Goal: Task Accomplishment & Management: Use online tool/utility

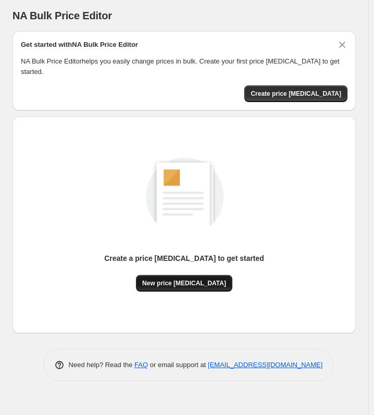
click at [207, 279] on span "New price [MEDICAL_DATA]" at bounding box center [184, 283] width 84 height 8
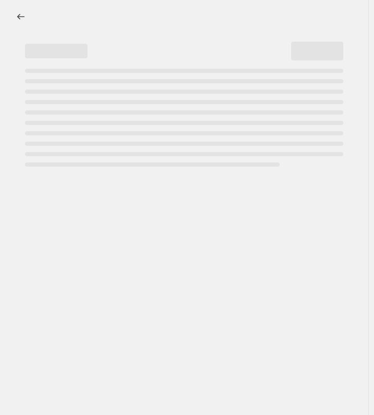
select select "percentage"
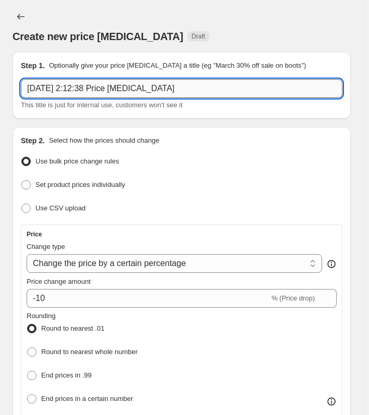
click at [151, 95] on input "20 sept 2025, 2:12:38 Price change job" at bounding box center [182, 88] width 322 height 19
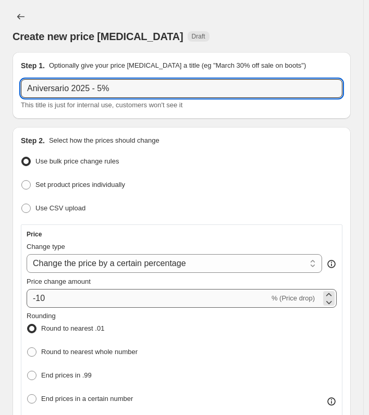
type input "Aniversario 2025 - 5%"
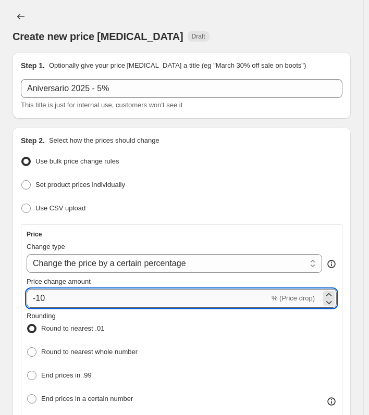
click at [180, 296] on input "-10" at bounding box center [148, 298] width 243 height 19
type input "-1"
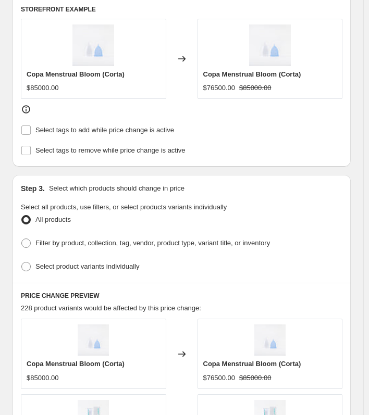
scroll to position [521, 0]
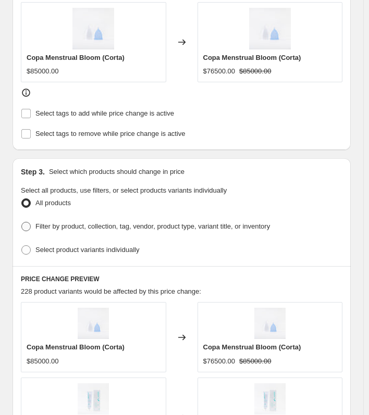
type input "-7"
click at [26, 224] on span at bounding box center [25, 226] width 9 height 9
click at [22, 223] on input "Filter by product, collection, tag, vendor, product type, variant title, or inv…" at bounding box center [21, 222] width 1 height 1
radio input "true"
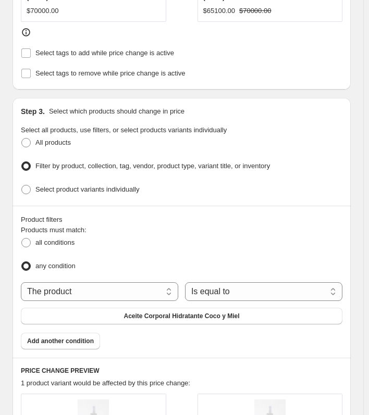
scroll to position [625, 0]
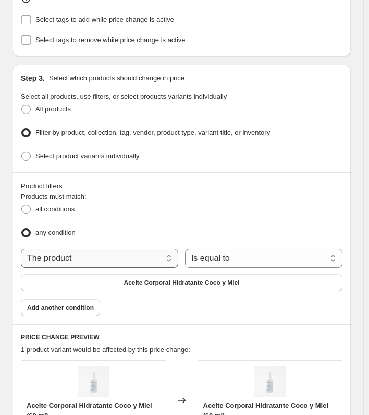
click at [136, 254] on select "The product The product's collection The product's tag The product's vendor The…" at bounding box center [99, 258] width 157 height 19
select select "collection"
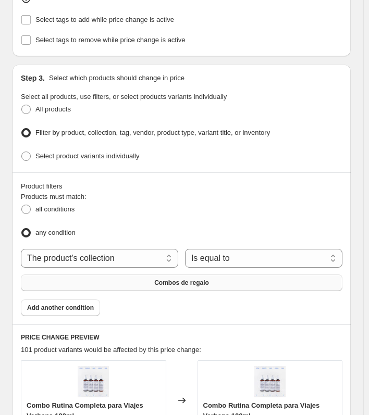
click at [161, 275] on button "Combos de regalo" at bounding box center [182, 283] width 322 height 17
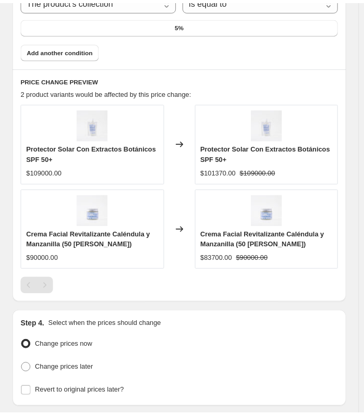
scroll to position [886, 0]
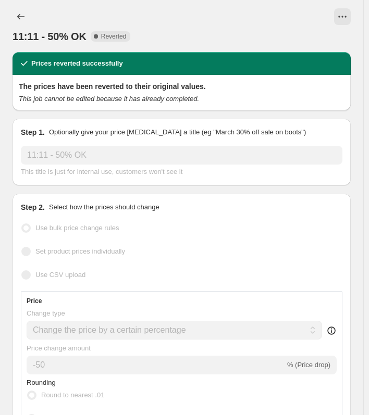
select select "percentage"
select select "collection"
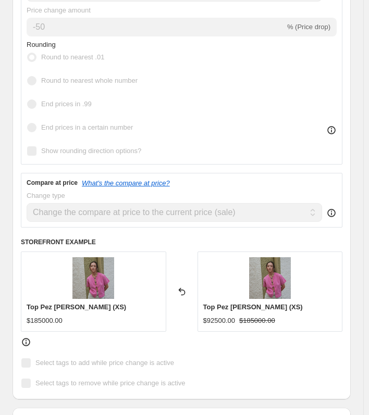
scroll to position [417, 0]
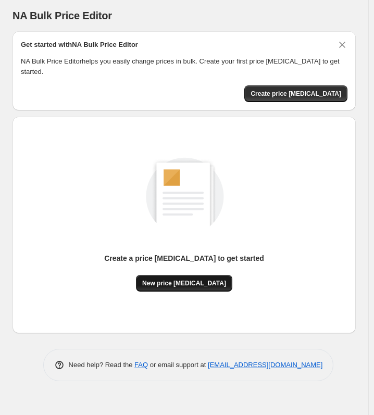
click at [171, 277] on button "New price [MEDICAL_DATA]" at bounding box center [184, 283] width 96 height 17
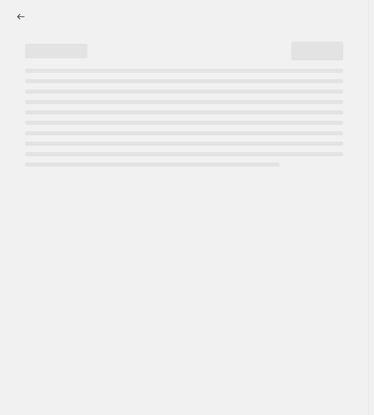
select select "percentage"
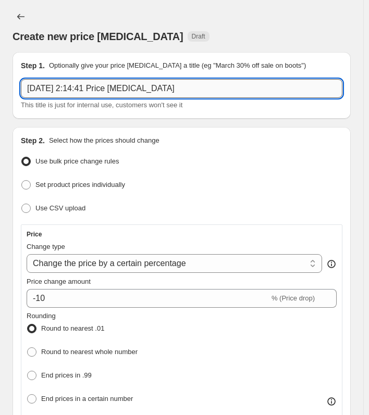
click at [164, 86] on input "20 sept 2025, 2:14:41 Price change job" at bounding box center [182, 88] width 322 height 19
type input "2"
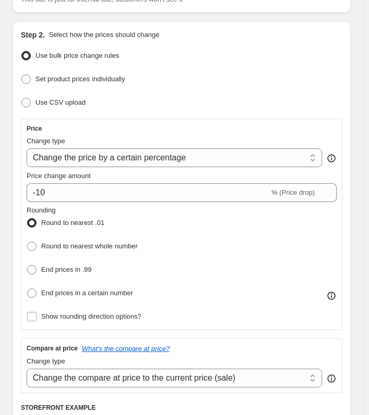
scroll to position [156, 0]
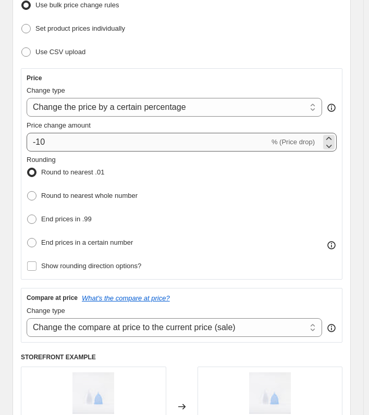
type input "Aniversario 2025 - 5%"
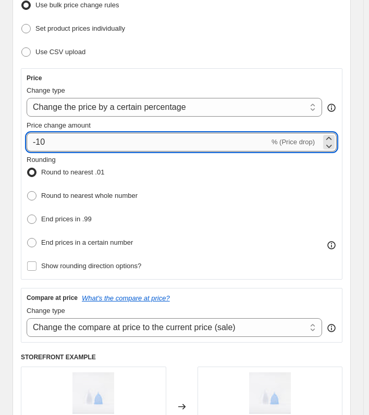
click at [124, 141] on input "-10" at bounding box center [148, 142] width 243 height 19
type input "-1"
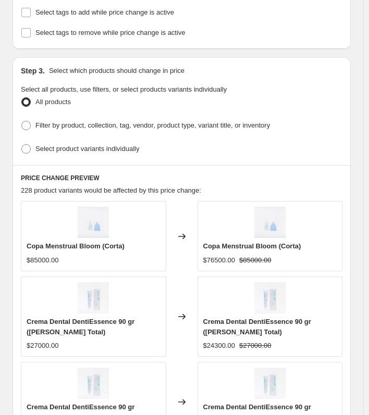
scroll to position [625, 0]
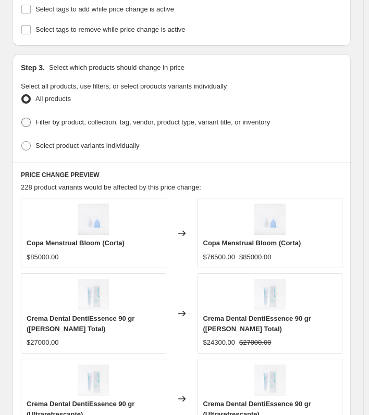
type input "-5"
click at [58, 118] on span "Filter by product, collection, tag, vendor, product type, variant title, or inv…" at bounding box center [152, 122] width 235 height 8
click at [22, 118] on input "Filter by product, collection, tag, vendor, product type, variant title, or inv…" at bounding box center [21, 118] width 1 height 1
radio input "true"
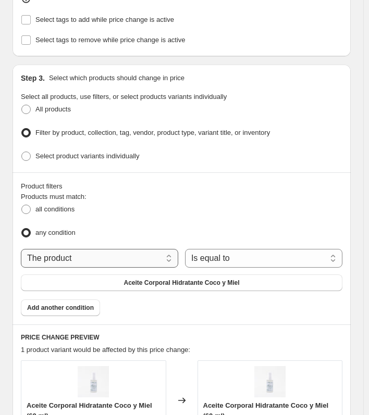
click at [119, 250] on select "The product The product's collection The product's tag The product's vendor The…" at bounding box center [99, 258] width 157 height 19
select select "collection"
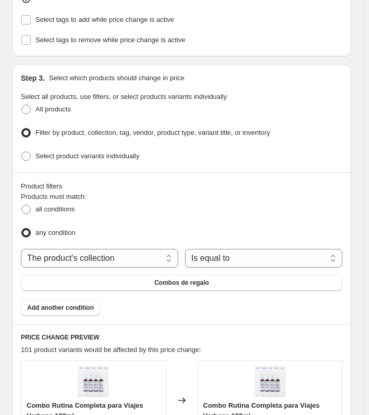
click at [175, 275] on button "Combos de regalo" at bounding box center [182, 283] width 322 height 17
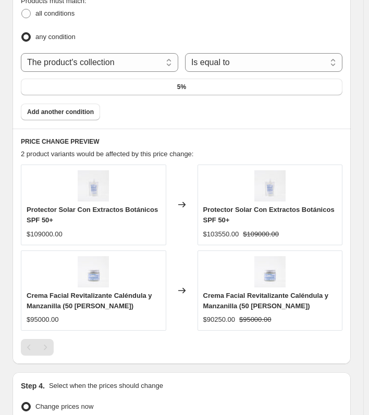
scroll to position [834, 0]
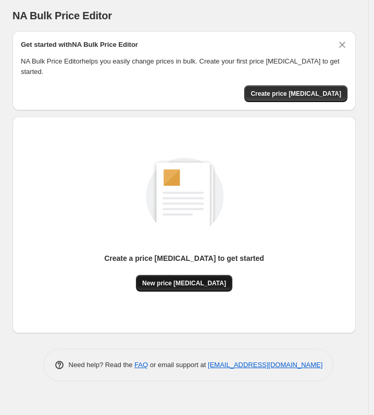
click at [199, 279] on span "New price change job" at bounding box center [184, 283] width 84 height 8
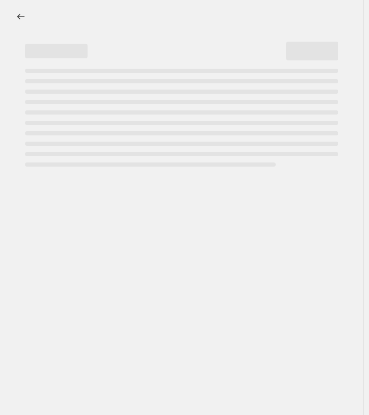
select select "percentage"
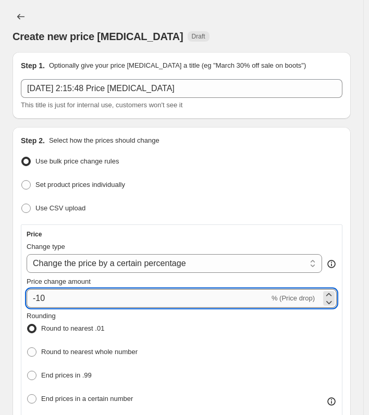
click at [92, 290] on input "-10" at bounding box center [148, 298] width 243 height 19
type input "-1"
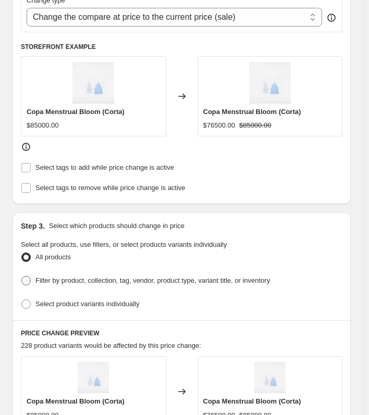
scroll to position [469, 0]
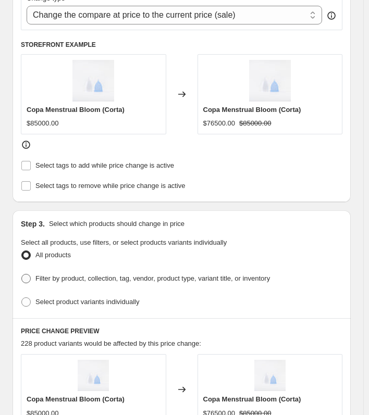
type input "-5"
click at [67, 275] on span "Filter by product, collection, tag, vendor, product type, variant title, or inv…" at bounding box center [152, 279] width 235 height 8
click at [22, 274] on input "Filter by product, collection, tag, vendor, product type, variant title, or inv…" at bounding box center [21, 274] width 1 height 1
radio input "true"
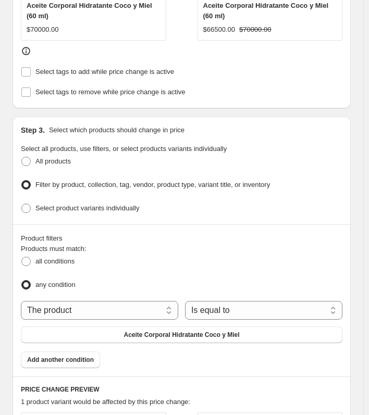
scroll to position [625, 0]
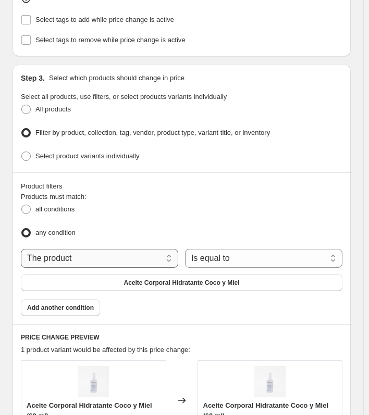
click at [122, 251] on select "The product The product's collection The product's tag The product's vendor The…" at bounding box center [99, 258] width 157 height 19
select select "collection"
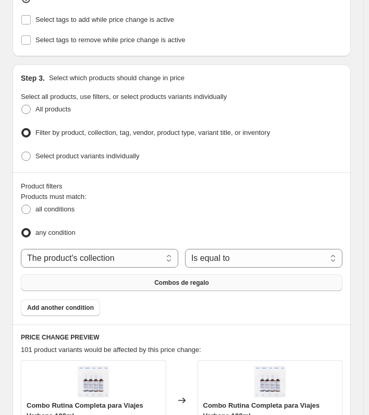
click at [175, 279] on span "Combos de regalo" at bounding box center [181, 283] width 55 height 8
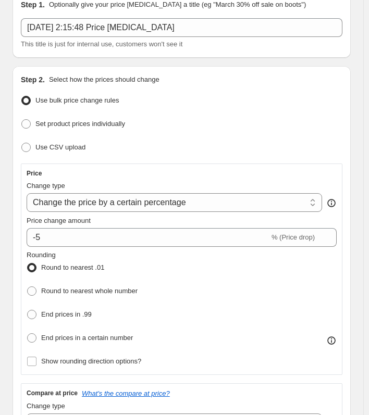
scroll to position [0, 0]
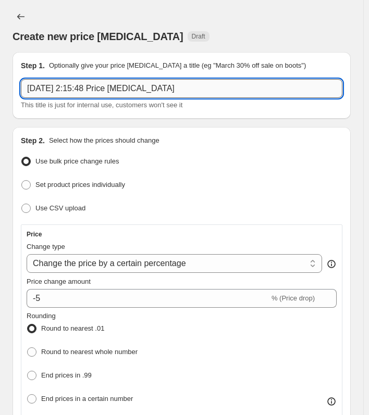
click at [101, 93] on input "20 sept 2025, 2:15:48 Price change job" at bounding box center [182, 88] width 322 height 19
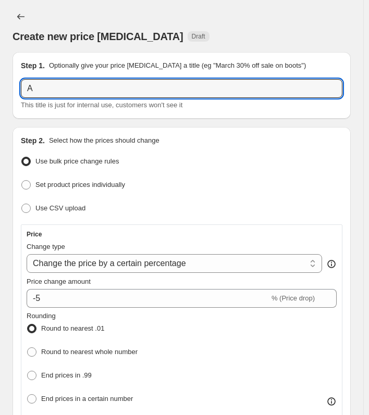
type input "Aniversario 2025 - 5%"
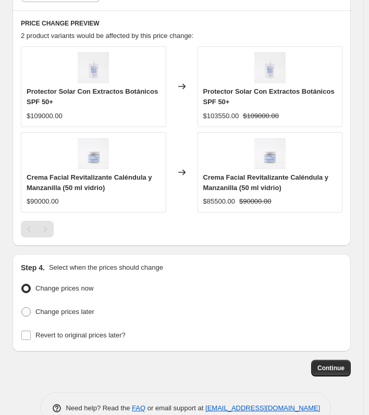
scroll to position [956, 0]
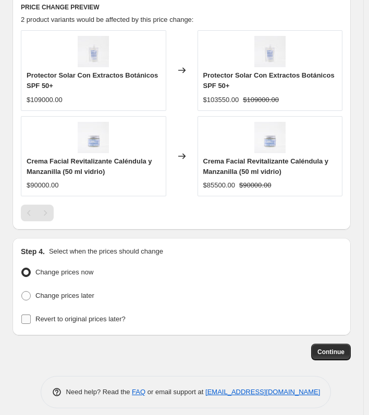
click at [24, 315] on input "Revert to original prices later?" at bounding box center [25, 319] width 9 height 9
checkbox input "true"
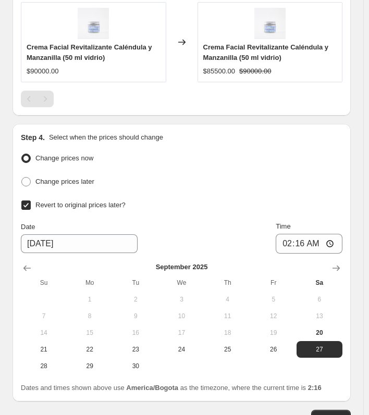
scroll to position [1112, 0]
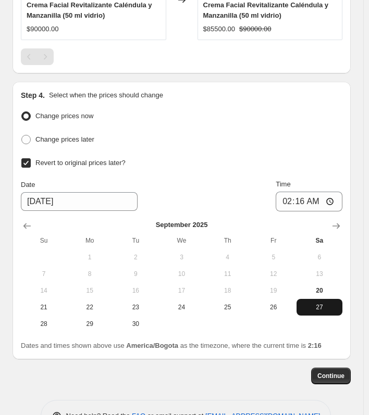
click at [328, 303] on span "27" at bounding box center [320, 307] width 38 height 8
click at [302, 192] on input "02:16" at bounding box center [309, 202] width 67 height 20
click at [292, 192] on input "02:16" at bounding box center [309, 202] width 67 height 20
click at [289, 192] on input "02:16" at bounding box center [309, 202] width 67 height 20
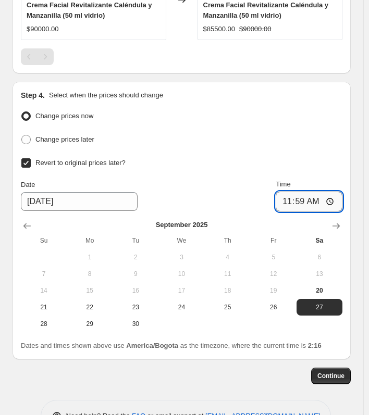
type input "23:59"
click at [326, 132] on div "Change prices later" at bounding box center [182, 139] width 322 height 15
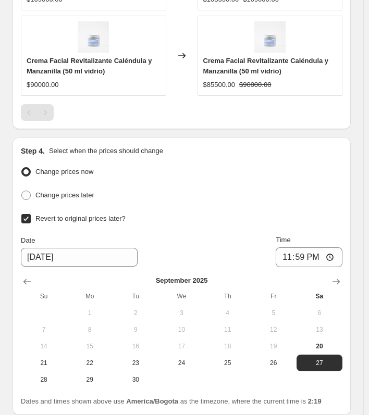
scroll to position [1032, 0]
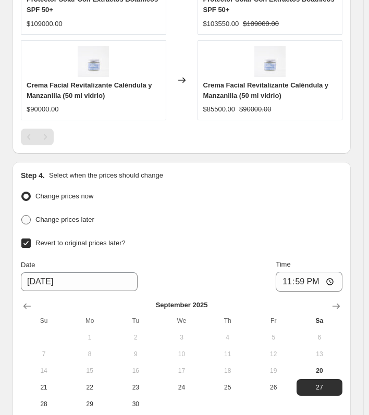
click at [51, 216] on span "Change prices later" at bounding box center [64, 220] width 59 height 10
click at [22, 216] on input "Change prices later" at bounding box center [21, 215] width 1 height 1
radio input "true"
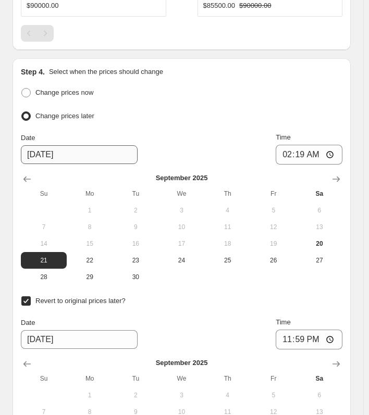
scroll to position [1136, 0]
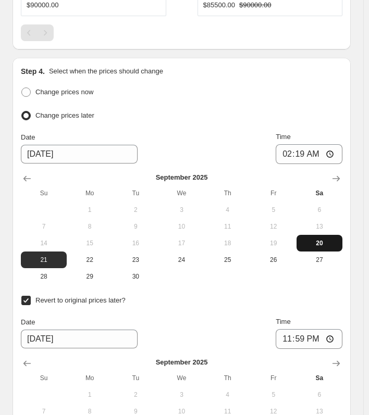
click at [314, 239] on span "20" at bounding box center [320, 243] width 38 height 8
type input "9/20/2025"
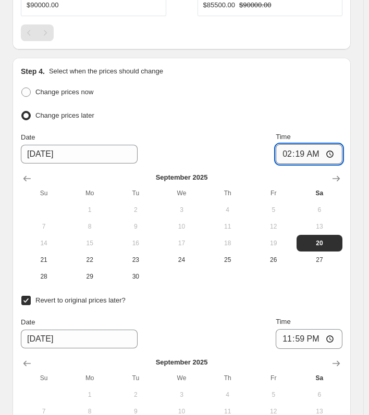
click at [289, 146] on input "02:19" at bounding box center [309, 154] width 67 height 20
type input "03:00"
click at [261, 108] on div "Change prices later" at bounding box center [182, 115] width 322 height 15
click at [289, 148] on input "03:00" at bounding box center [309, 154] width 67 height 20
click at [58, 88] on span "Change prices now" at bounding box center [64, 92] width 58 height 8
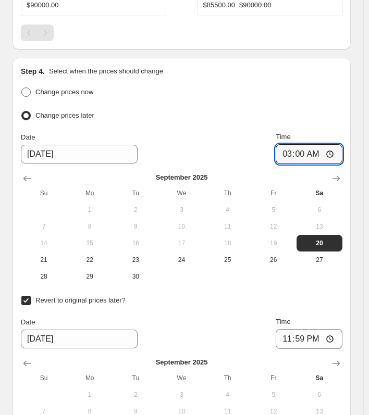
click at [22, 88] on input "Change prices now" at bounding box center [21, 88] width 1 height 1
radio input "true"
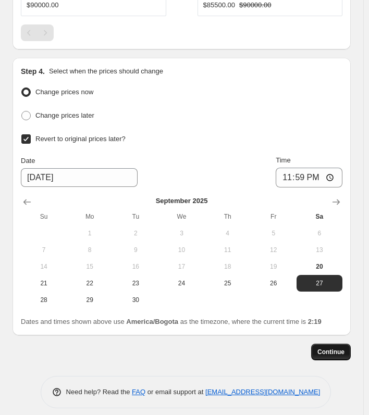
click at [339, 348] on span "Continue" at bounding box center [330, 352] width 27 height 8
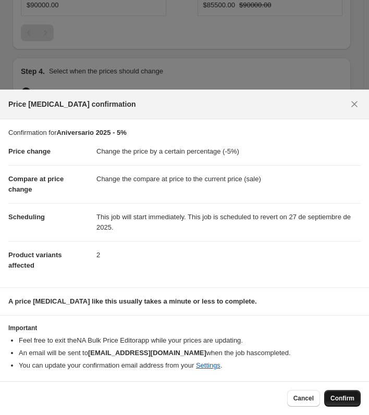
click at [352, 396] on span "Confirm" at bounding box center [342, 398] width 24 height 8
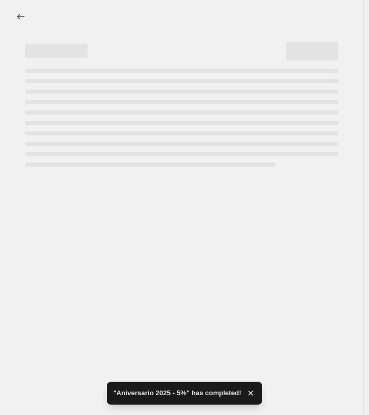
select select "percentage"
select select "collection"
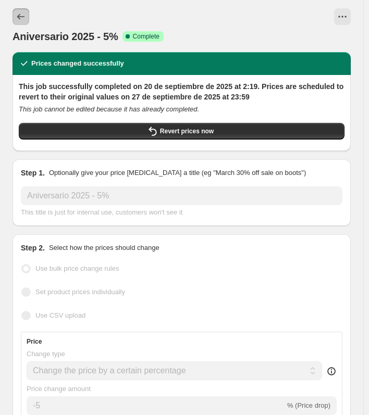
click at [19, 15] on icon "Price change jobs" at bounding box center [20, 17] width 7 height 6
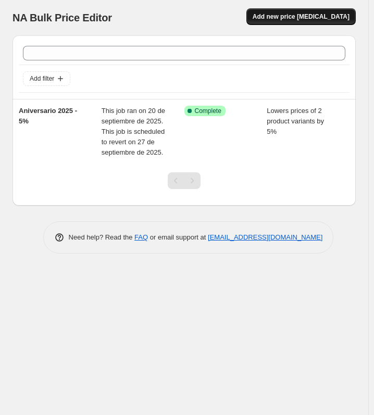
click at [318, 18] on span "Add new price change job" at bounding box center [301, 17] width 97 height 8
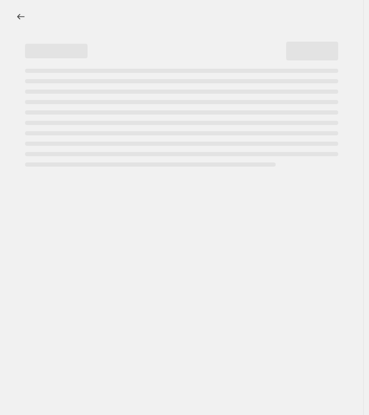
select select "percentage"
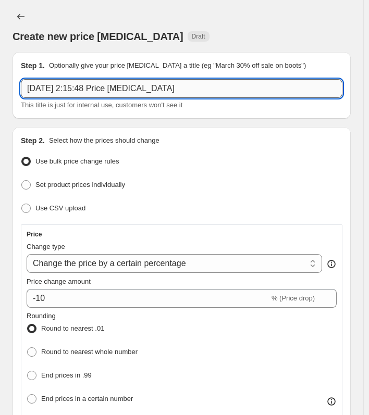
click at [88, 89] on input "20 sept 2025, 2:15:48 Price change job" at bounding box center [182, 88] width 322 height 19
click at [89, 89] on input "20 sept 2025, 2:15:48 Price change job" at bounding box center [182, 88] width 322 height 19
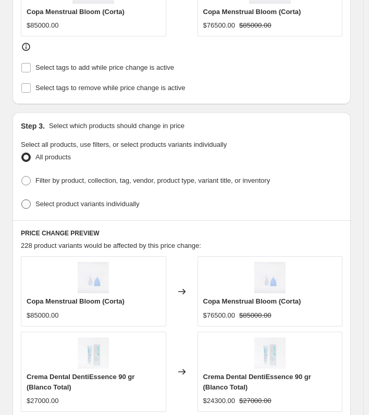
scroll to position [573, 0]
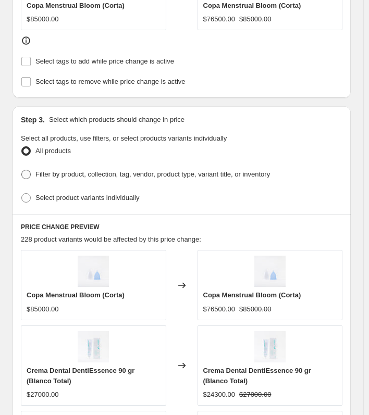
type input "Aniversario 2025 - 10%"
drag, startPoint x: 45, startPoint y: 170, endPoint x: 30, endPoint y: 189, distance: 24.4
click at [45, 170] on span "Filter by product, collection, tag, vendor, product type, variant title, or inv…" at bounding box center [152, 174] width 235 height 8
click at [22, 170] on input "Filter by product, collection, tag, vendor, product type, variant title, or inv…" at bounding box center [21, 170] width 1 height 1
radio input "true"
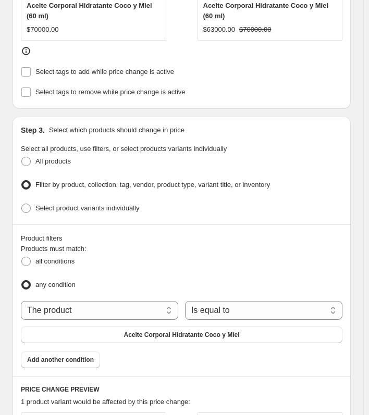
click at [303, 206] on div "Select product variants individually" at bounding box center [182, 208] width 322 height 15
click at [140, 301] on select "The product The product's collection The product's tag The product's vendor The…" at bounding box center [99, 310] width 157 height 19
select select "collection"
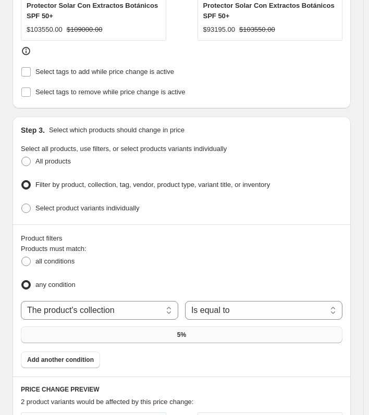
click at [146, 327] on button "5%" at bounding box center [182, 335] width 322 height 17
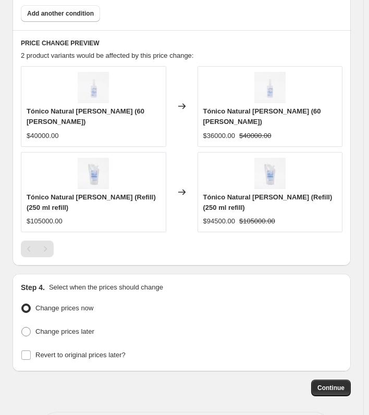
scroll to position [924, 0]
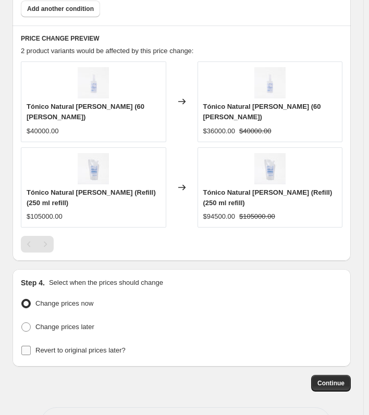
click at [86, 347] on span "Revert to original prices later?" at bounding box center [80, 351] width 90 height 8
click at [31, 346] on input "Revert to original prices later?" at bounding box center [25, 350] width 9 height 9
checkbox input "true"
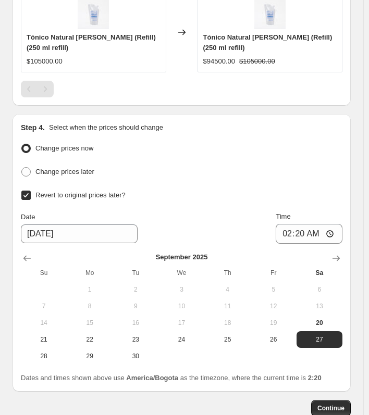
scroll to position [1081, 0]
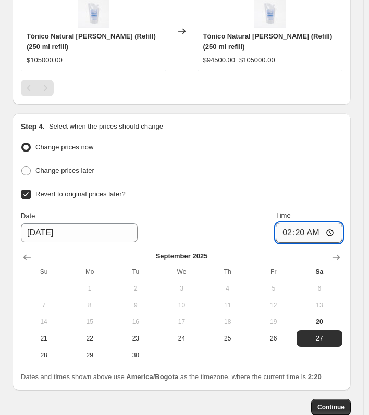
click at [288, 223] on input "02:20" at bounding box center [309, 233] width 67 height 20
type input "23:50"
click at [264, 140] on div "Change prices now Change prices later Revert to original prices later? Date 9/2…" at bounding box center [182, 252] width 322 height 224
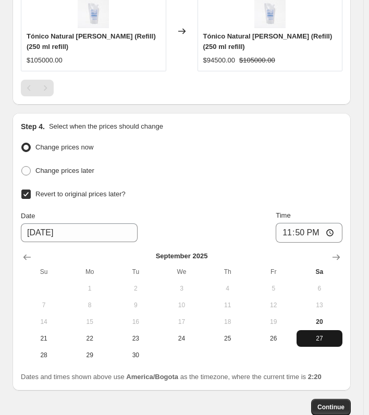
click at [316, 335] on span "27" at bounding box center [320, 339] width 38 height 8
click at [331, 403] on span "Continue" at bounding box center [330, 407] width 27 height 8
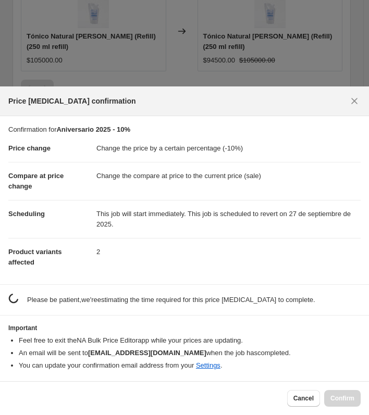
scroll to position [0, 0]
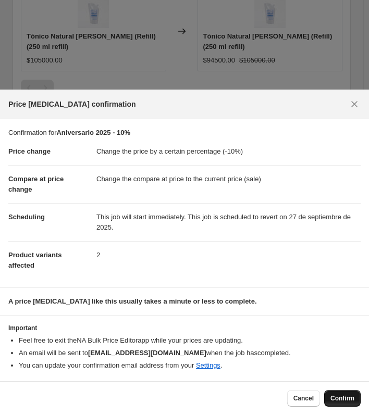
click at [347, 392] on button "Confirm" at bounding box center [342, 398] width 36 height 17
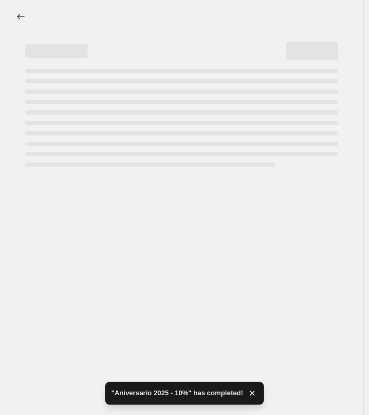
select select "percentage"
select select "collection"
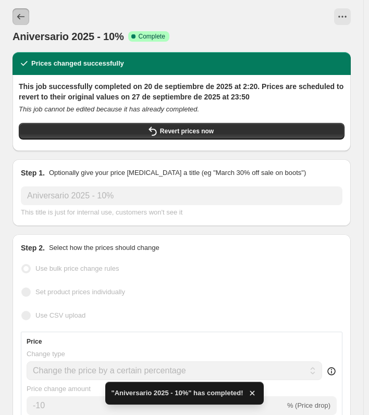
click at [21, 18] on icon "Price change jobs" at bounding box center [21, 16] width 10 height 10
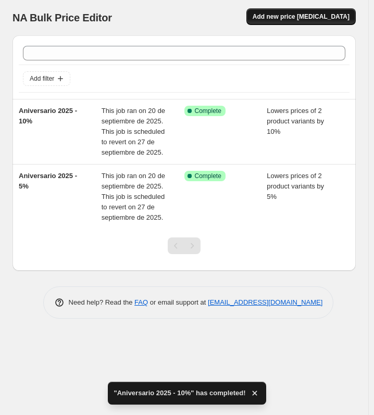
click at [315, 13] on button "Add new price change job" at bounding box center [300, 16] width 109 height 17
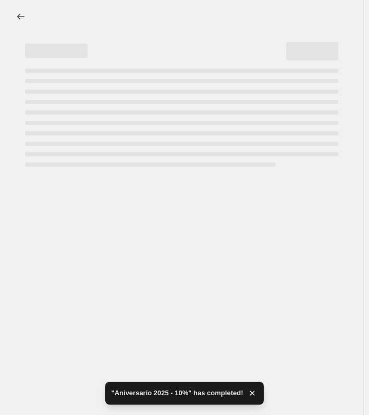
select select "percentage"
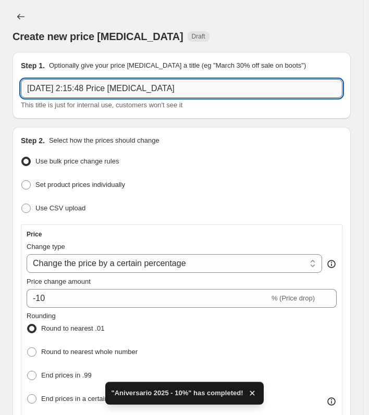
click at [195, 89] on input "20 sept 2025, 2:15:48 Price change job" at bounding box center [182, 88] width 322 height 19
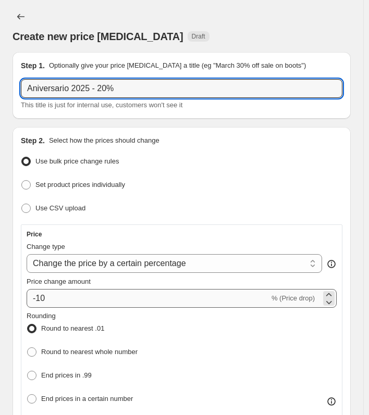
type input "Aniversario 2025 - 20%"
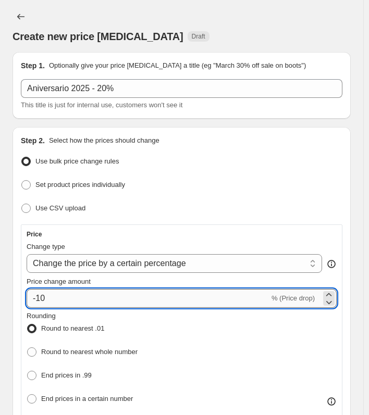
click at [112, 291] on input "-10" at bounding box center [148, 298] width 243 height 19
type input "-1"
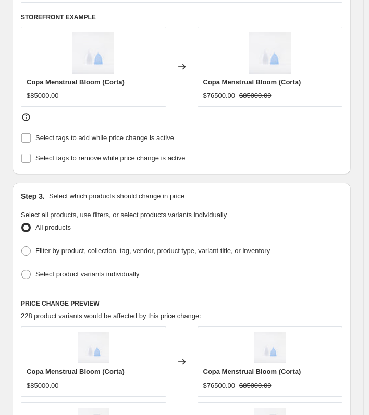
scroll to position [521, 0]
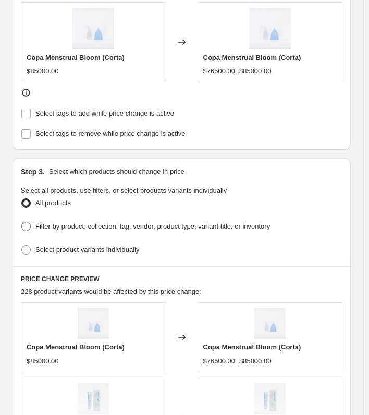
type input "-20"
drag, startPoint x: 118, startPoint y: 225, endPoint x: 121, endPoint y: 219, distance: 6.4
click at [118, 224] on span "Filter by product, collection, tag, vendor, product type, variant title, or inv…" at bounding box center [152, 227] width 235 height 8
click at [22, 223] on input "Filter by product, collection, tag, vendor, product type, variant title, or inv…" at bounding box center [21, 222] width 1 height 1
radio input "true"
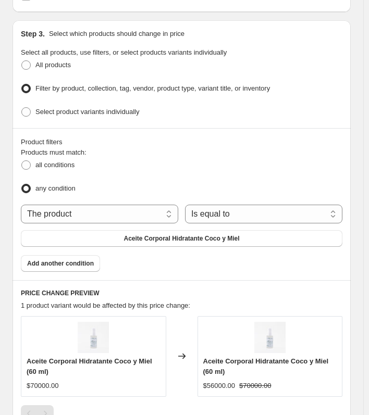
scroll to position [677, 0]
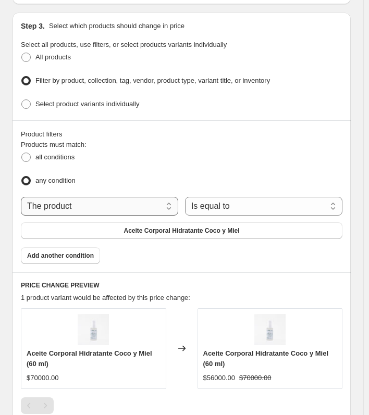
drag, startPoint x: 145, startPoint y: 183, endPoint x: 144, endPoint y: 195, distance: 12.1
click at [146, 191] on div "Products must match: all conditions any condition The product The product's col…" at bounding box center [182, 202] width 322 height 125
click at [144, 197] on select "The product The product's collection The product's tag The product's vendor The…" at bounding box center [99, 206] width 157 height 19
select select "collection"
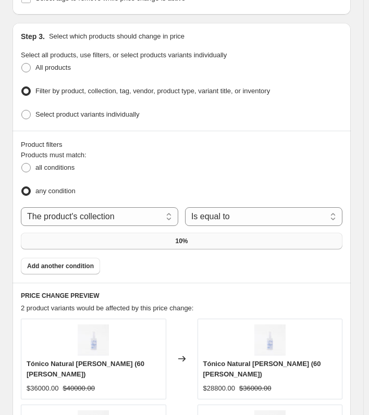
click at [169, 233] on button "10%" at bounding box center [182, 241] width 322 height 17
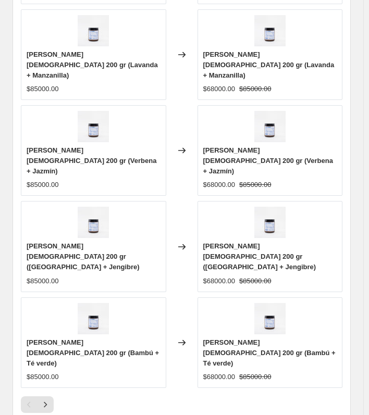
scroll to position [1084, 0]
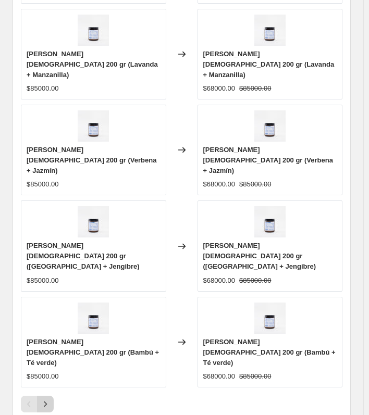
click at [46, 402] on icon "Next" at bounding box center [45, 405] width 3 height 6
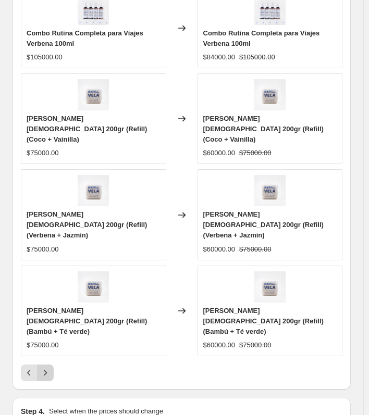
click at [42, 368] on icon "Next" at bounding box center [45, 373] width 10 height 10
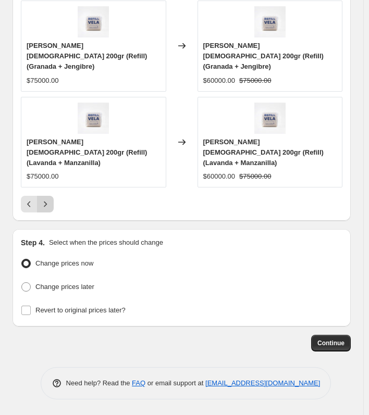
scroll to position [956, 0]
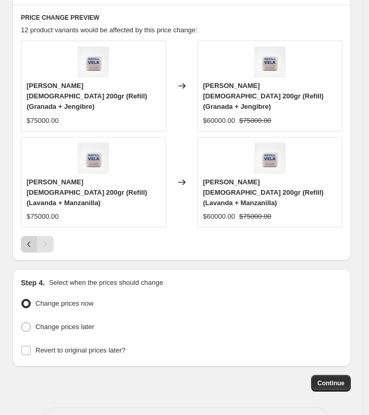
click at [27, 239] on icon "Previous" at bounding box center [29, 244] width 10 height 10
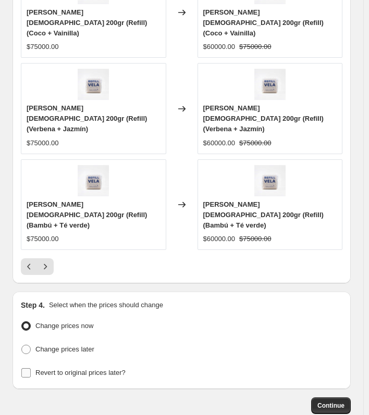
scroll to position [1192, 0]
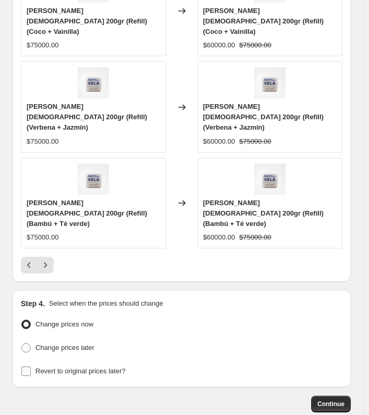
click at [58, 367] on span "Revert to original prices later?" at bounding box center [80, 371] width 90 height 8
click at [31, 367] on input "Revert to original prices later?" at bounding box center [25, 371] width 9 height 9
checkbox input "true"
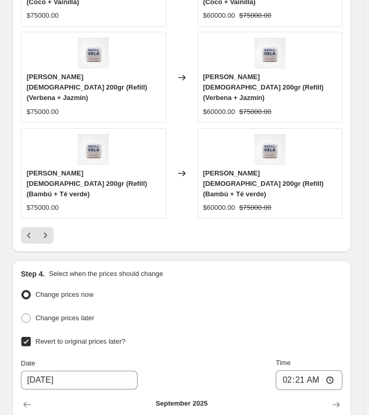
scroll to position [1348, 0]
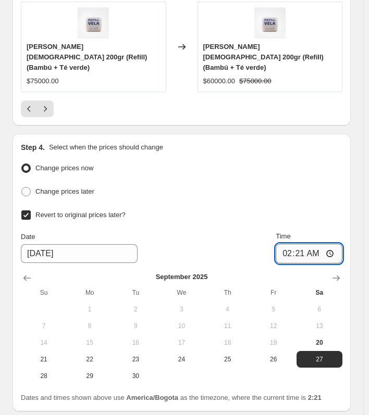
click at [293, 244] on input "02:21" at bounding box center [309, 254] width 67 height 20
type input "23:50"
click at [271, 184] on div "Change prices later" at bounding box center [182, 191] width 322 height 15
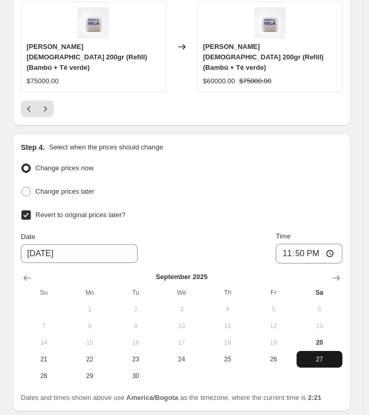
click at [328, 355] on span "27" at bounding box center [320, 359] width 38 height 8
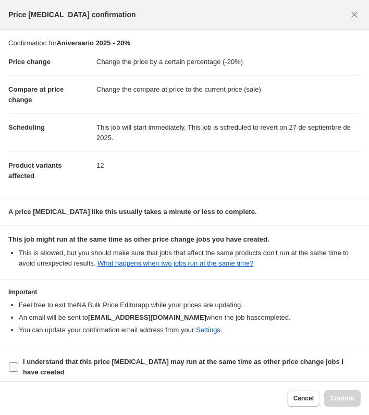
click at [15, 363] on input "I understand that this price change job may run at the same time as other price…" at bounding box center [13, 367] width 9 height 9
checkbox input "true"
click at [349, 399] on span "Confirm" at bounding box center [342, 398] width 24 height 8
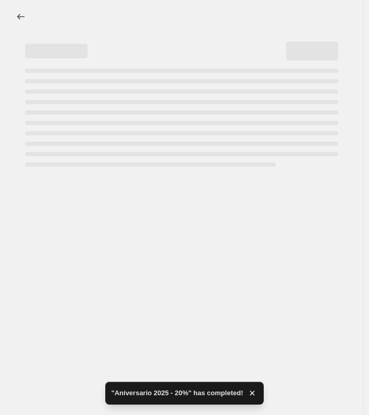
select select "percentage"
select select "collection"
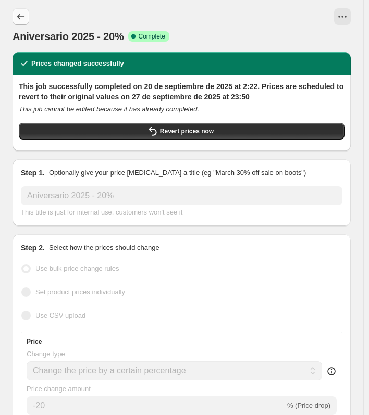
click at [22, 18] on icon "Price change jobs" at bounding box center [21, 16] width 10 height 10
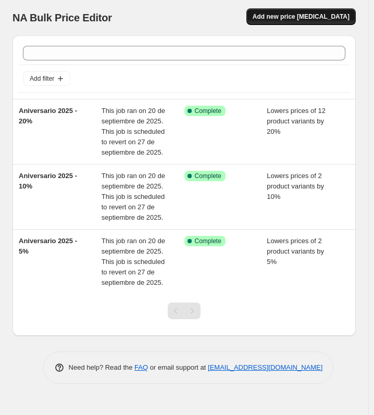
click at [309, 20] on span "Add new price change job" at bounding box center [301, 17] width 97 height 8
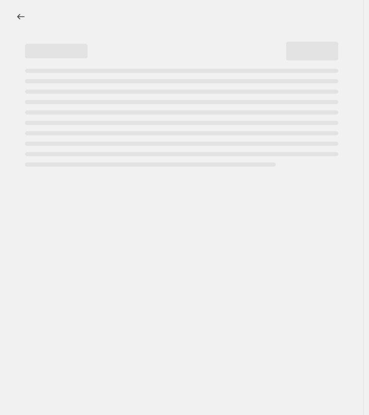
select select "percentage"
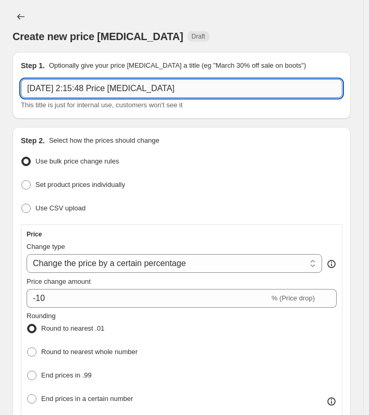
click at [60, 95] on input "20 sept 2025, 2:15:48 Price change job" at bounding box center [182, 88] width 322 height 19
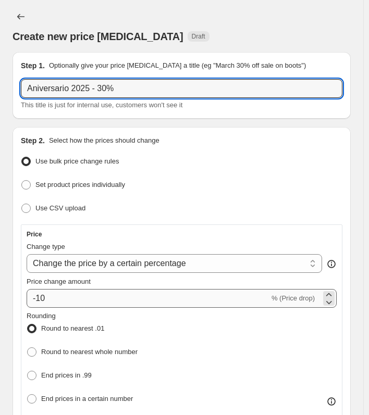
type input "Aniversario 2025 - 30%"
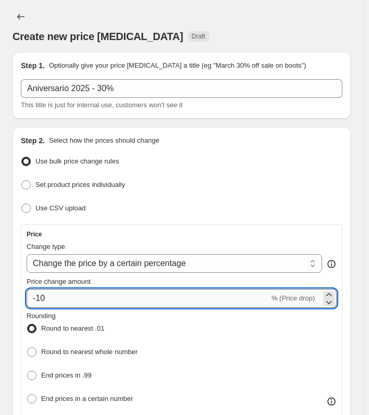
click at [111, 302] on input "-10" at bounding box center [148, 298] width 243 height 19
type input "-1"
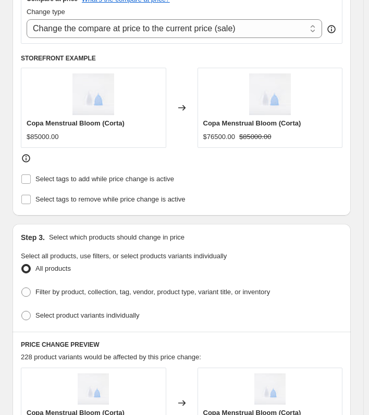
scroll to position [521, 0]
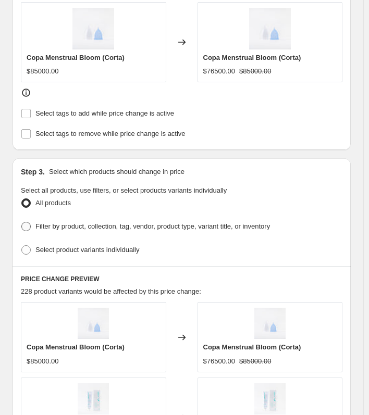
type input "-30"
click at [51, 223] on span "Filter by product, collection, tag, vendor, product type, variant title, or inv…" at bounding box center [152, 227] width 235 height 8
click at [22, 223] on input "Filter by product, collection, tag, vendor, product type, variant title, or inv…" at bounding box center [21, 222] width 1 height 1
radio input "true"
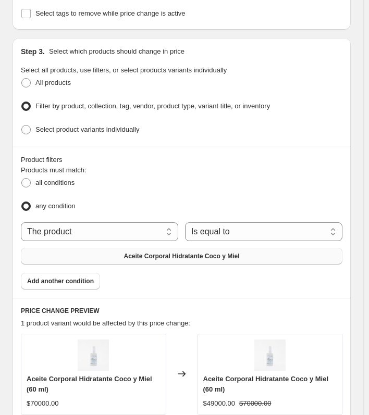
scroll to position [677, 0]
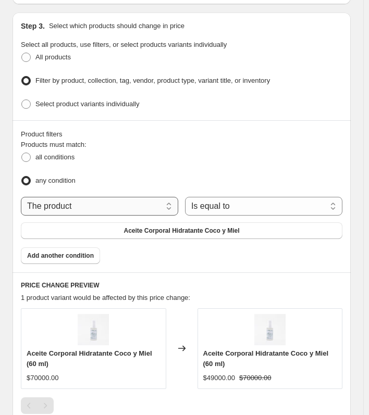
click at [110, 201] on select "The product The product's collection The product's tag The product's vendor The…" at bounding box center [99, 206] width 157 height 19
select select "collection"
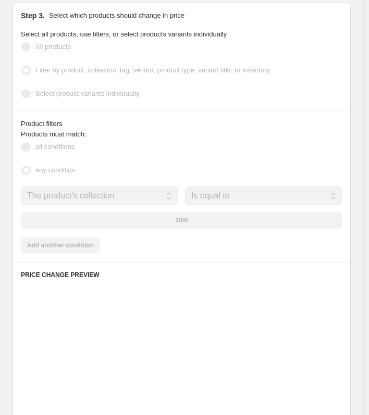
scroll to position [667, 0]
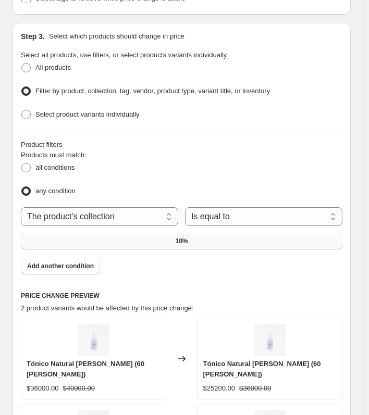
click at [174, 233] on button "10%" at bounding box center [182, 241] width 322 height 17
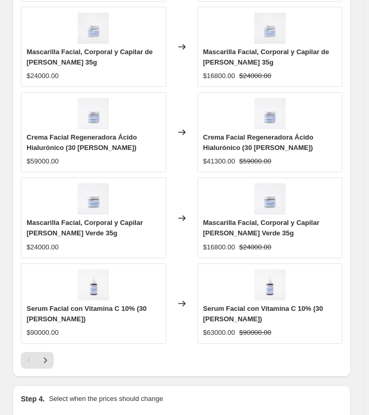
scroll to position [1094, 0]
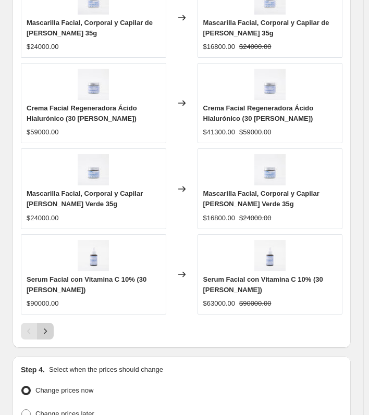
click at [47, 328] on icon "Next" at bounding box center [45, 331] width 10 height 10
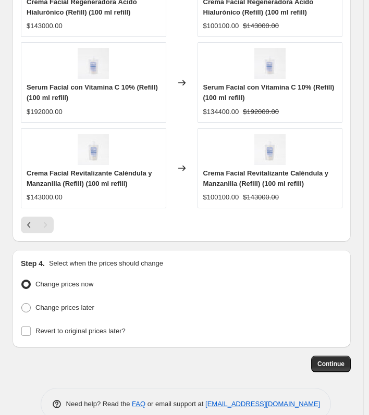
scroll to position [1213, 0]
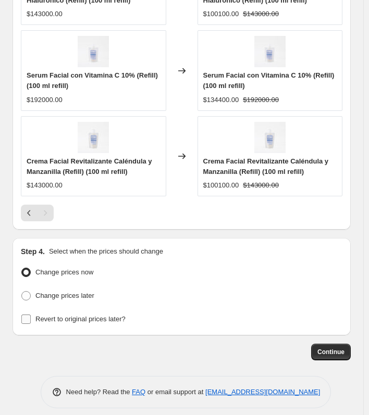
click at [61, 315] on span "Revert to original prices later?" at bounding box center [80, 319] width 90 height 8
click at [31, 315] on input "Revert to original prices later?" at bounding box center [25, 319] width 9 height 9
checkbox input "true"
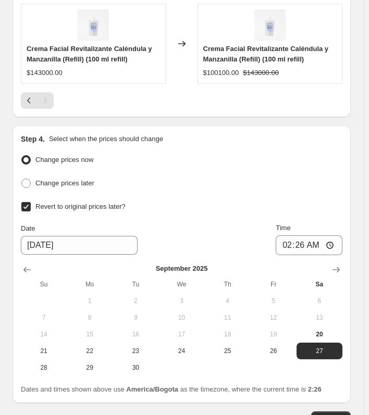
scroll to position [1369, 0]
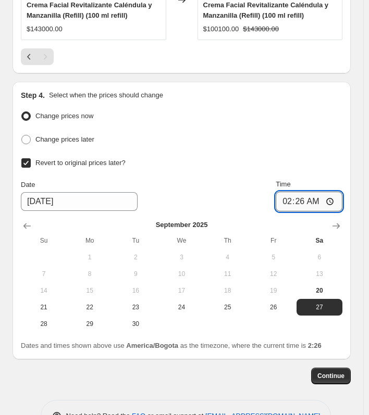
click at [288, 192] on input "02:26" at bounding box center [309, 202] width 67 height 20
type input "23:50"
click at [339, 372] on span "Continue" at bounding box center [330, 376] width 27 height 8
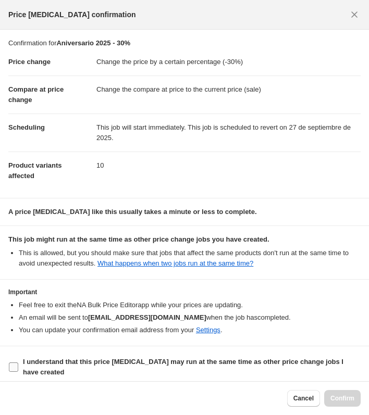
click at [17, 363] on input "I understand that this price change job may run at the same time as other price…" at bounding box center [13, 367] width 9 height 9
checkbox input "true"
click at [349, 403] on button "Confirm" at bounding box center [342, 398] width 36 height 17
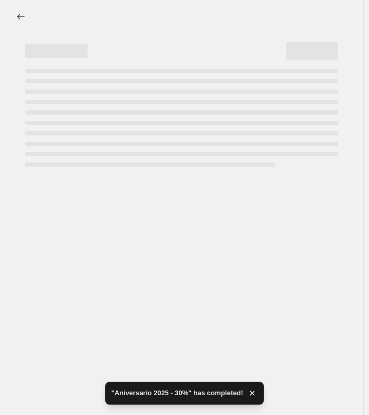
select select "percentage"
select select "collection"
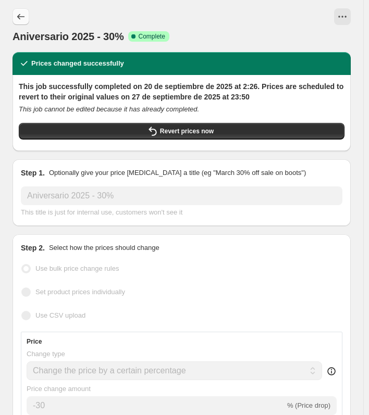
click at [20, 13] on icon "Price change jobs" at bounding box center [21, 16] width 10 height 10
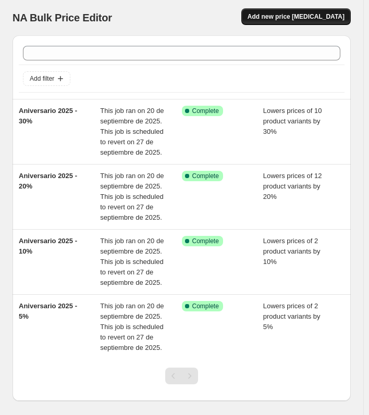
click at [291, 13] on span "Add new price change job" at bounding box center [296, 17] width 97 height 8
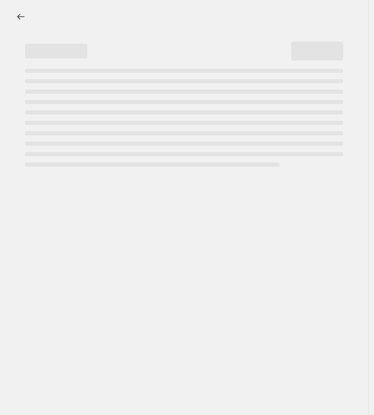
select select "percentage"
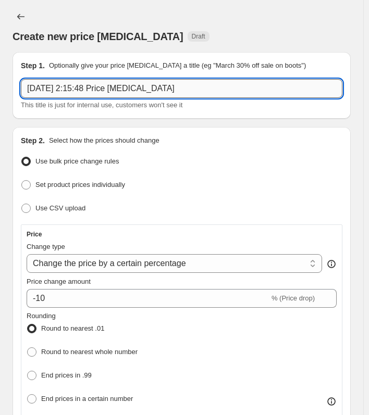
click at [71, 85] on input "20 sept 2025, 2:15:48 Price change job" at bounding box center [182, 88] width 322 height 19
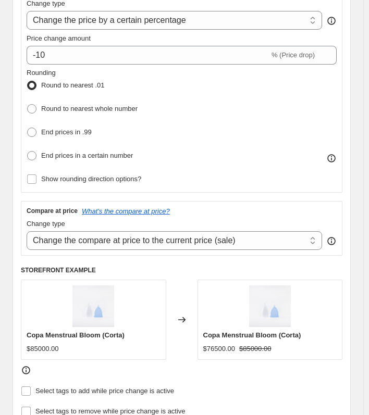
scroll to position [208, 0]
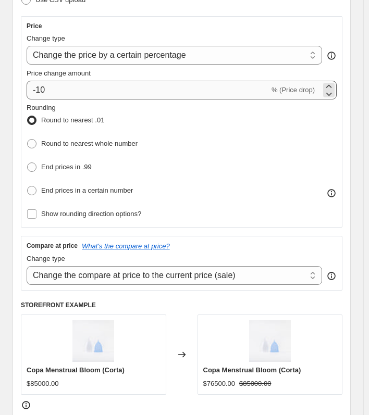
type input "Aniversario 2025 - 40%"
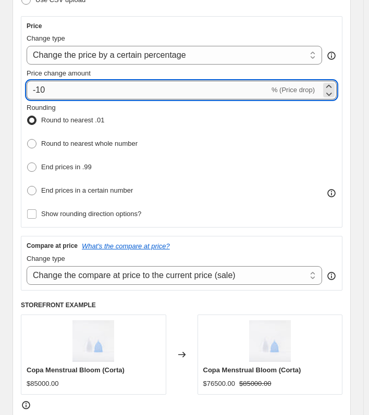
click at [65, 89] on input "-10" at bounding box center [148, 90] width 243 height 19
type input "-1"
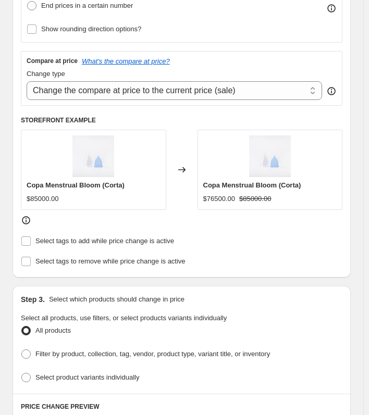
scroll to position [521, 0]
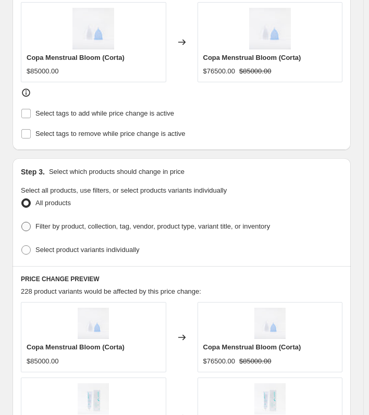
type input "-40"
click at [70, 219] on label "Filter by product, collection, tag, vendor, product type, variant title, or inv…" at bounding box center [145, 226] width 249 height 15
click at [22, 222] on input "Filter by product, collection, tag, vendor, product type, variant title, or inv…" at bounding box center [21, 222] width 1 height 1
radio input "true"
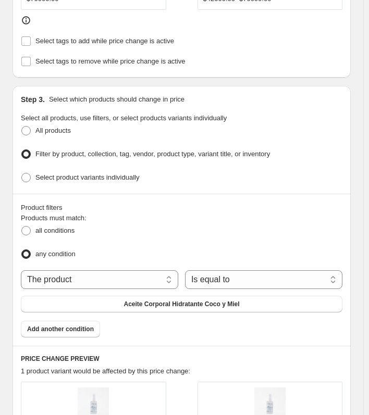
scroll to position [625, 0]
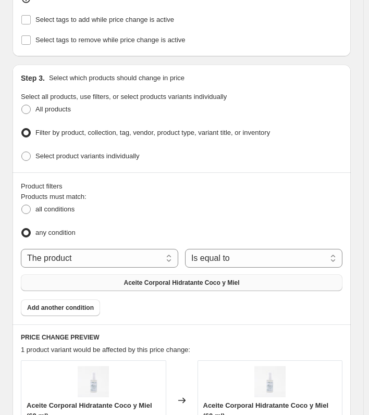
click at [120, 275] on button "Aceite Corporal Hidratante Coco y Miel" at bounding box center [182, 283] width 322 height 17
click at [128, 259] on select "The product The product's collection The product's tag The product's vendor The…" at bounding box center [99, 258] width 157 height 19
select select "collection"
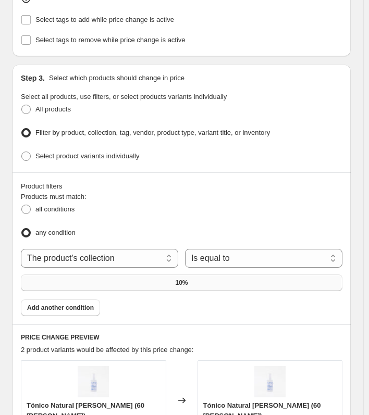
click at [172, 275] on button "10%" at bounding box center [182, 283] width 322 height 17
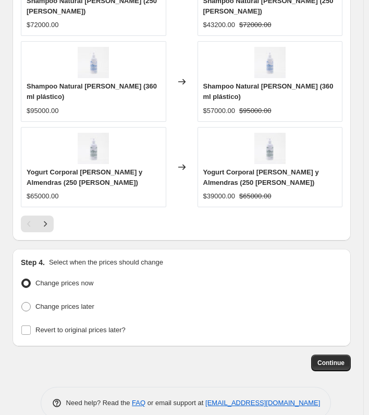
scroll to position [1202, 0]
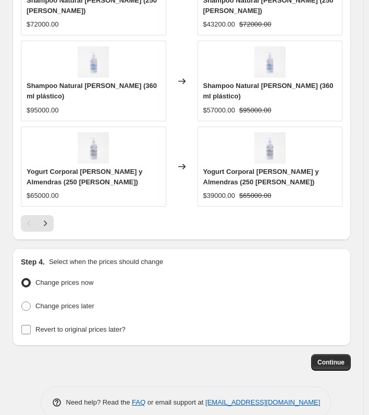
click at [55, 326] on span "Revert to original prices later?" at bounding box center [80, 330] width 90 height 8
click at [31, 325] on input "Revert to original prices later?" at bounding box center [25, 329] width 9 height 9
checkbox input "true"
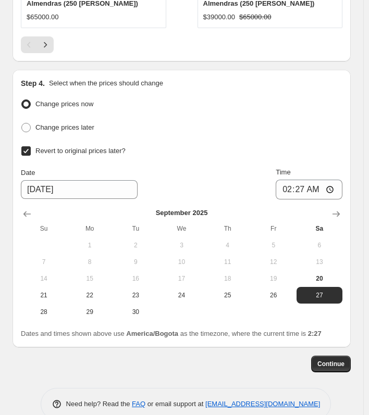
scroll to position [1383, 0]
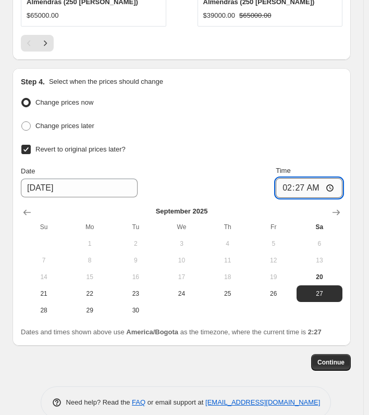
click at [289, 178] on input "02:27" at bounding box center [309, 188] width 67 height 20
type input "23:50"
click at [260, 123] on div "Change prices now Change prices later Revert to original prices later? Date 9/2…" at bounding box center [182, 207] width 322 height 224
click at [329, 359] on span "Continue" at bounding box center [330, 363] width 27 height 8
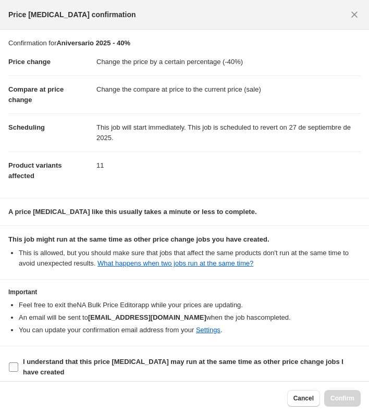
click at [9, 363] on input "I understand that this price change job may run at the same time as other price…" at bounding box center [13, 367] width 9 height 9
checkbox input "true"
click at [343, 392] on button "Confirm" at bounding box center [342, 398] width 36 height 17
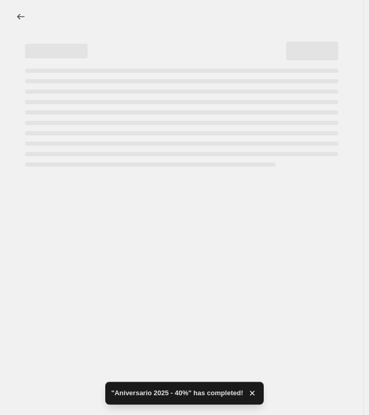
select select "percentage"
select select "collection"
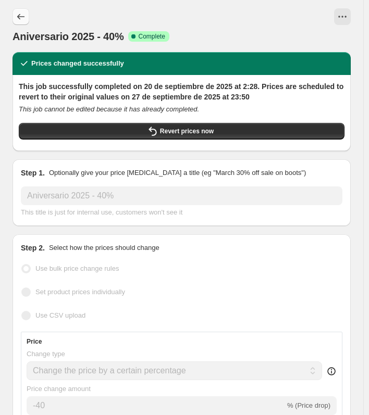
click at [26, 19] on button "Price change jobs" at bounding box center [21, 16] width 17 height 17
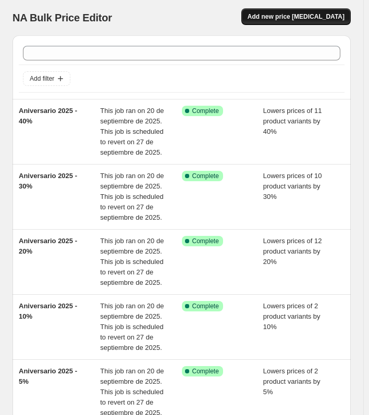
click at [318, 24] on button "Add new price change job" at bounding box center [295, 16] width 109 height 17
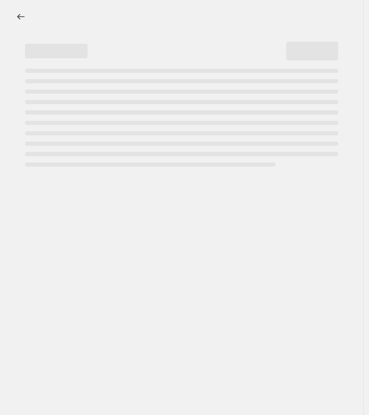
select select "percentage"
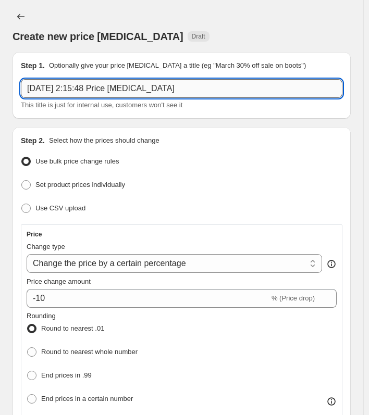
click at [118, 87] on input "20 sept 2025, 2:15:48 Price change job" at bounding box center [182, 88] width 322 height 19
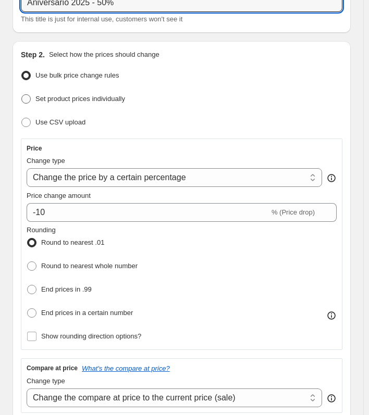
scroll to position [104, 0]
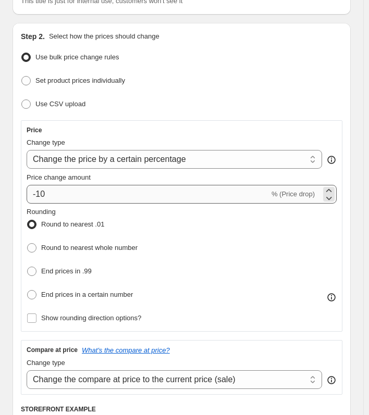
type input "Aniversario 2025 - 50%"
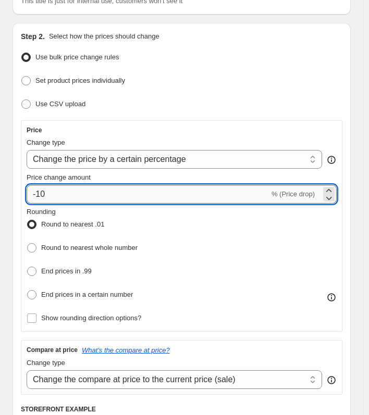
click at [88, 190] on input "-10" at bounding box center [148, 194] width 243 height 19
type input "-1"
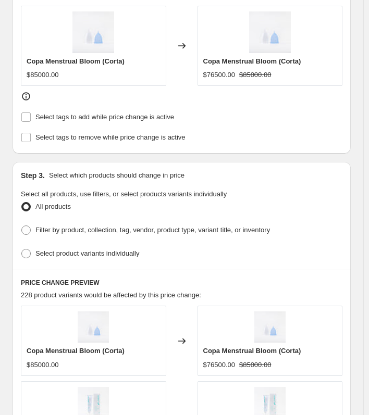
scroll to position [521, 0]
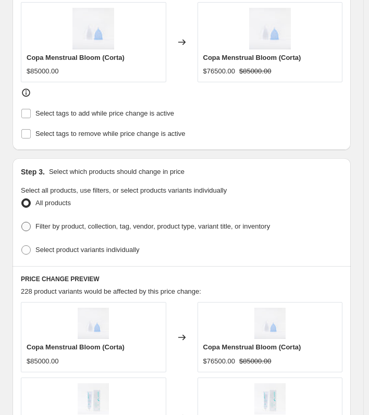
type input "-53"
click at [68, 223] on span "Filter by product, collection, tag, vendor, product type, variant title, or inv…" at bounding box center [152, 227] width 235 height 8
click at [22, 222] on input "Filter by product, collection, tag, vendor, product type, variant title, or inv…" at bounding box center [21, 222] width 1 height 1
radio input "true"
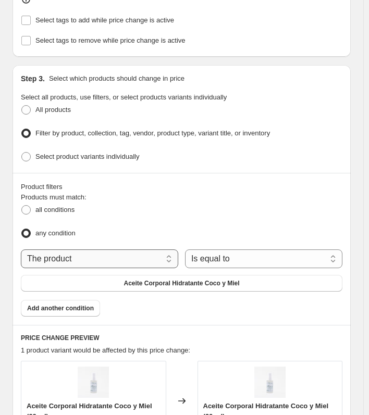
scroll to position [625, 0]
click at [135, 251] on select "The product The product's collection The product's tag The product's vendor The…" at bounding box center [99, 258] width 157 height 19
click at [120, 252] on select "The product The product's collection The product's tag The product's vendor The…" at bounding box center [99, 258] width 157 height 19
select select "collection"
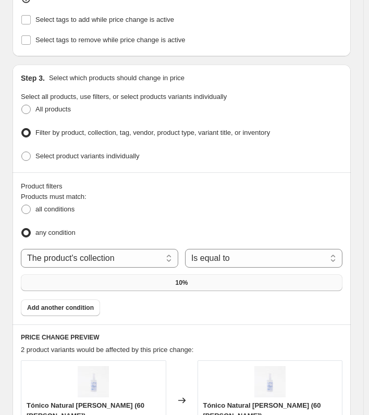
click at [197, 275] on button "10%" at bounding box center [182, 283] width 322 height 17
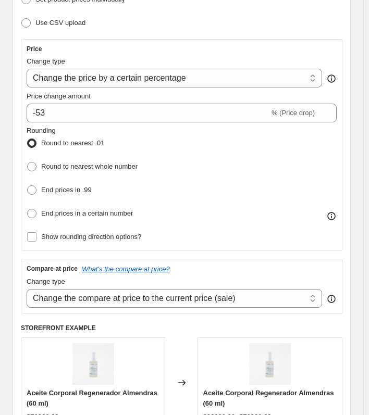
scroll to position [167, 0]
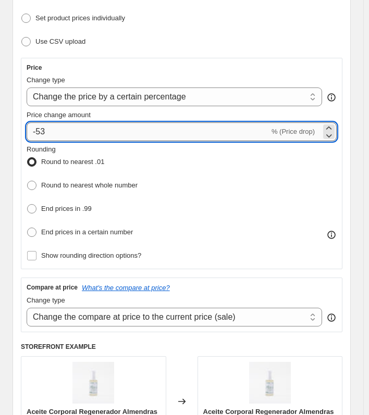
click at [101, 128] on input "-53" at bounding box center [148, 131] width 243 height 19
type input "-50"
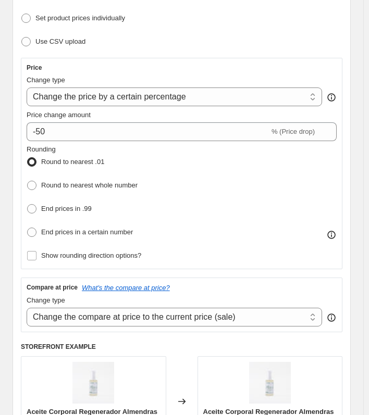
click at [199, 64] on div "Price" at bounding box center [182, 68] width 310 height 8
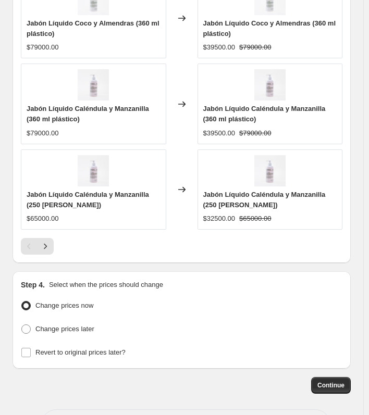
scroll to position [1213, 0]
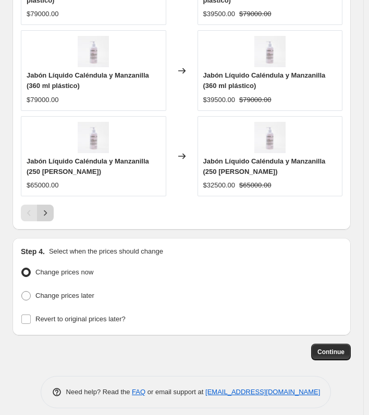
click at [52, 205] on button "Next" at bounding box center [45, 213] width 17 height 17
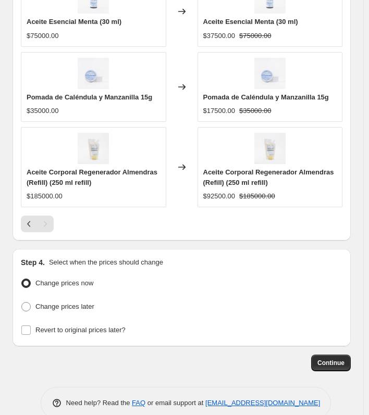
scroll to position [1010, 0]
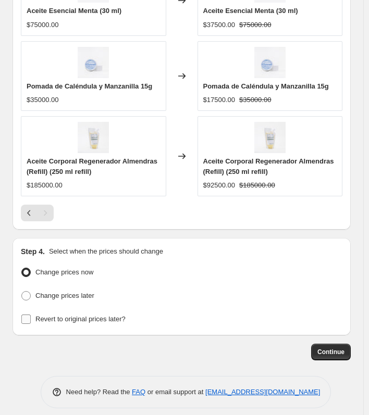
click at [47, 315] on span "Revert to original prices later?" at bounding box center [80, 319] width 90 height 8
click at [31, 315] on input "Revert to original prices later?" at bounding box center [25, 319] width 9 height 9
checkbox input "true"
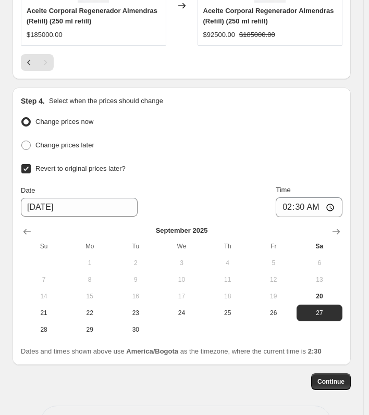
scroll to position [1190, 0]
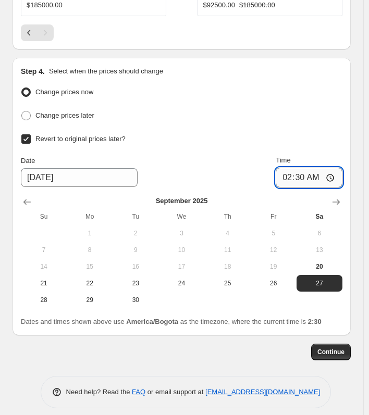
click at [293, 168] on input "02:30" at bounding box center [309, 178] width 67 height 20
type input "23:50"
click at [326, 348] on span "Continue" at bounding box center [330, 352] width 27 height 8
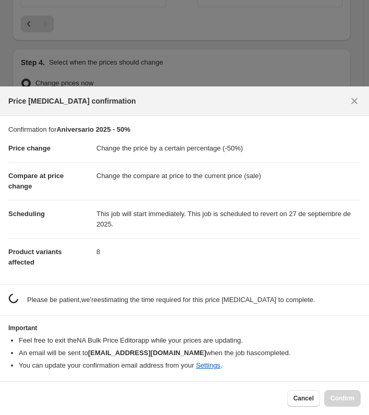
scroll to position [0, 0]
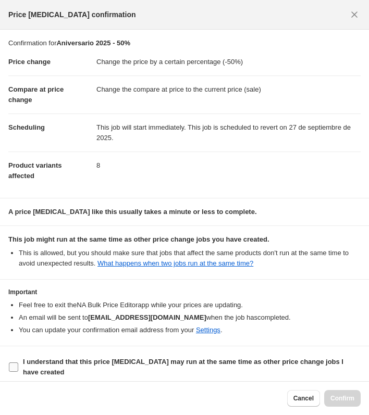
click at [15, 368] on label "I understand that this price change job may run at the same time as other price…" at bounding box center [184, 367] width 352 height 25
click at [15, 368] on input "I understand that this price change job may run at the same time as other price…" at bounding box center [13, 367] width 9 height 9
checkbox input "true"
click at [341, 402] on span "Confirm" at bounding box center [342, 398] width 24 height 8
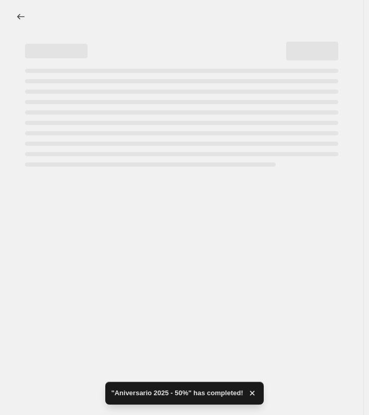
select select "percentage"
select select "collection"
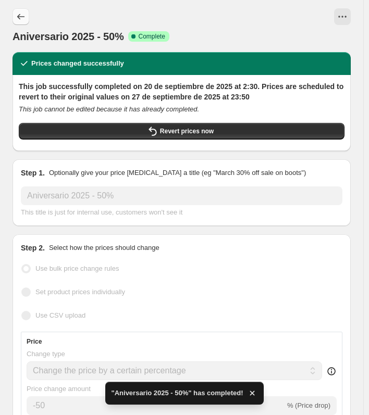
click at [25, 22] on button "Price change jobs" at bounding box center [21, 16] width 17 height 17
